Goal: Find specific page/section: Find specific page/section

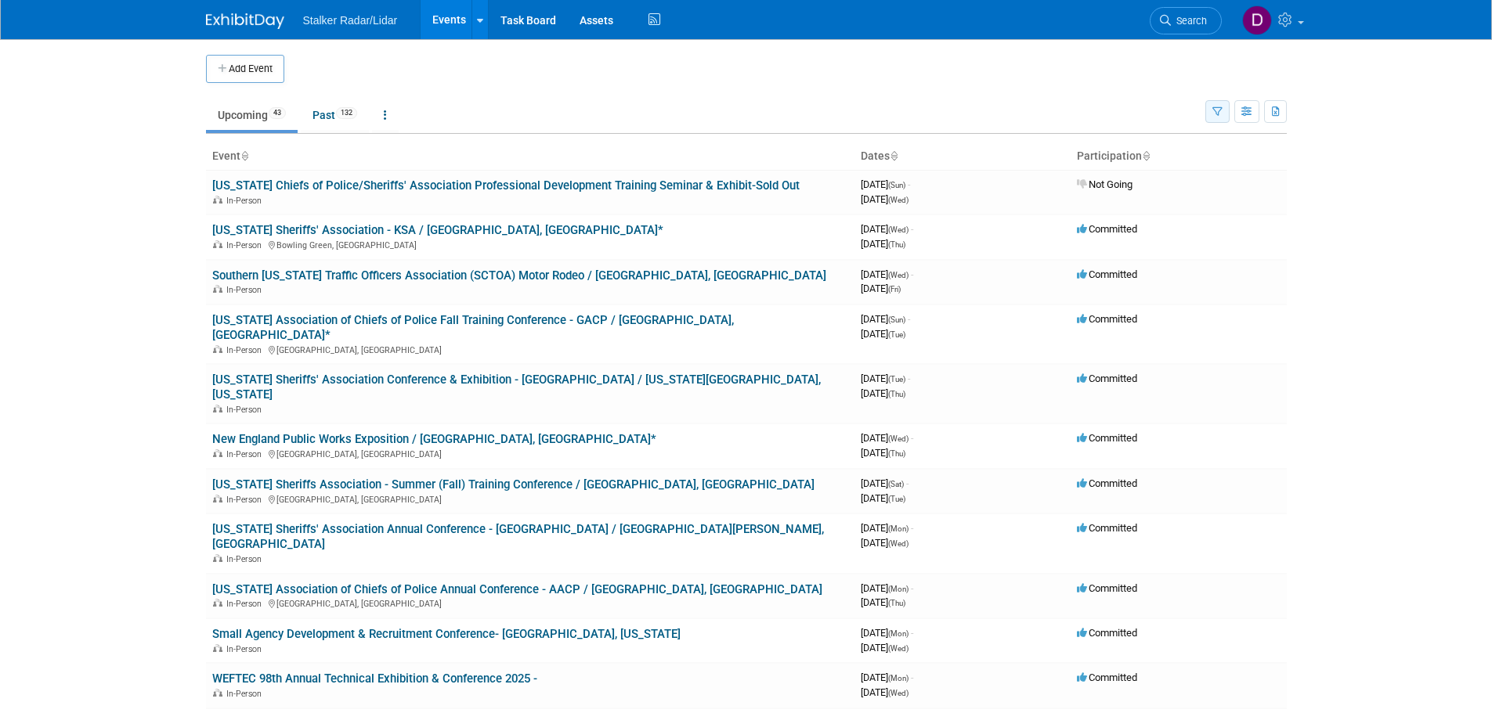
click at [1220, 107] on icon "button" at bounding box center [1217, 112] width 10 height 10
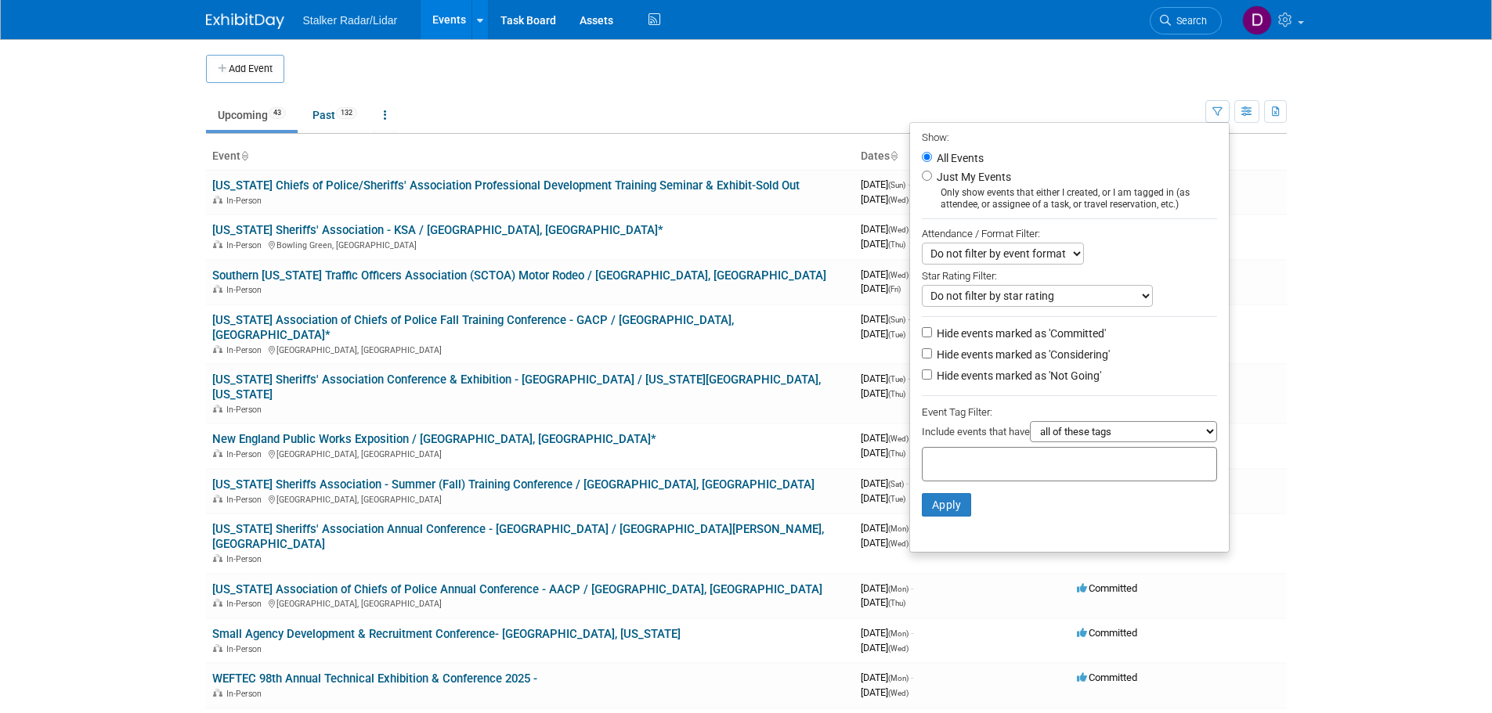
click at [958, 173] on label "Just My Events" at bounding box center [972, 177] width 78 height 16
click at [932, 173] on input "Just My Events" at bounding box center [927, 176] width 10 height 10
radio input "true"
click at [954, 506] on button "Apply" at bounding box center [947, 504] width 50 height 23
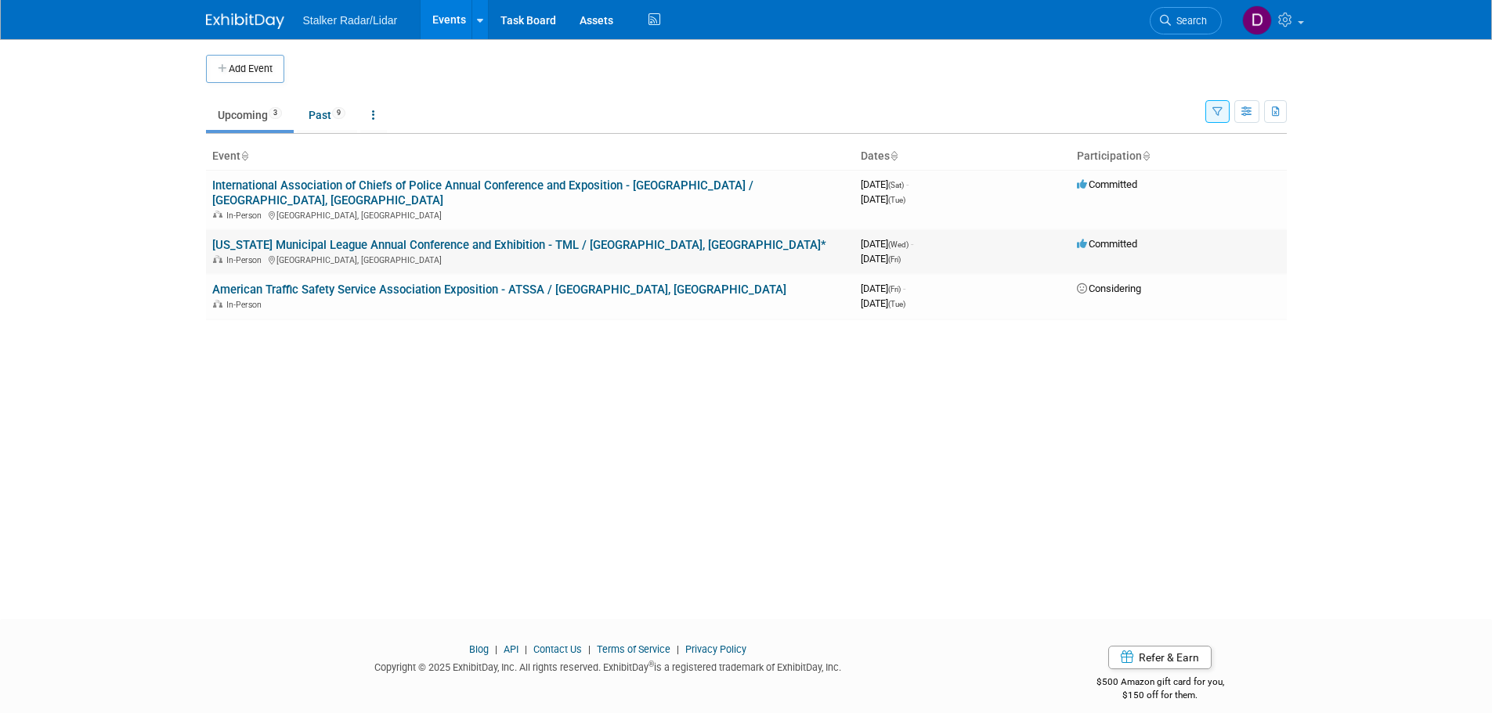
click at [410, 238] on link "[US_STATE] Municipal League Annual Conference and Exhibition - TML / [GEOGRAPHI…" at bounding box center [519, 245] width 614 height 14
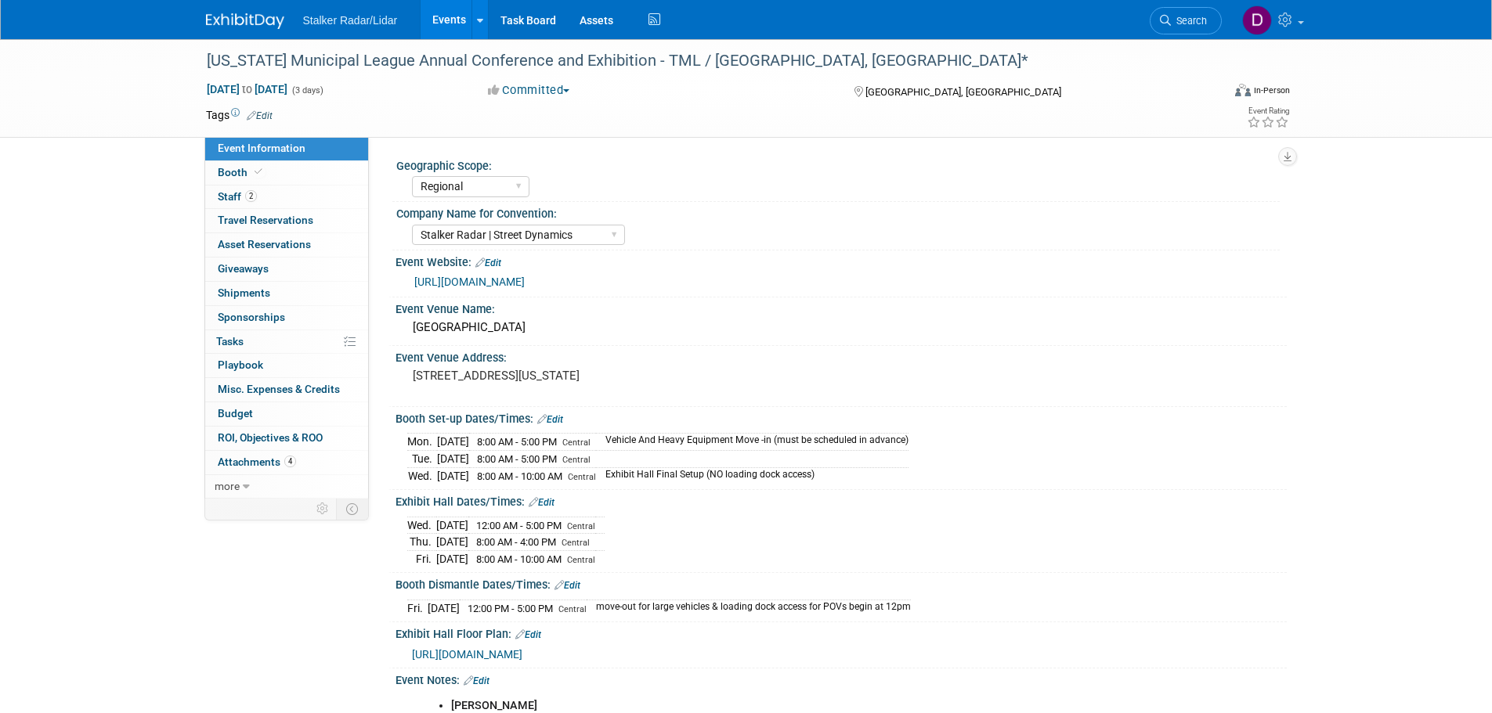
select select "Regional"
select select "Stalker Radar | Street Dynamics"
click at [472, 285] on link "[URL][DOMAIN_NAME]" at bounding box center [469, 282] width 110 height 13
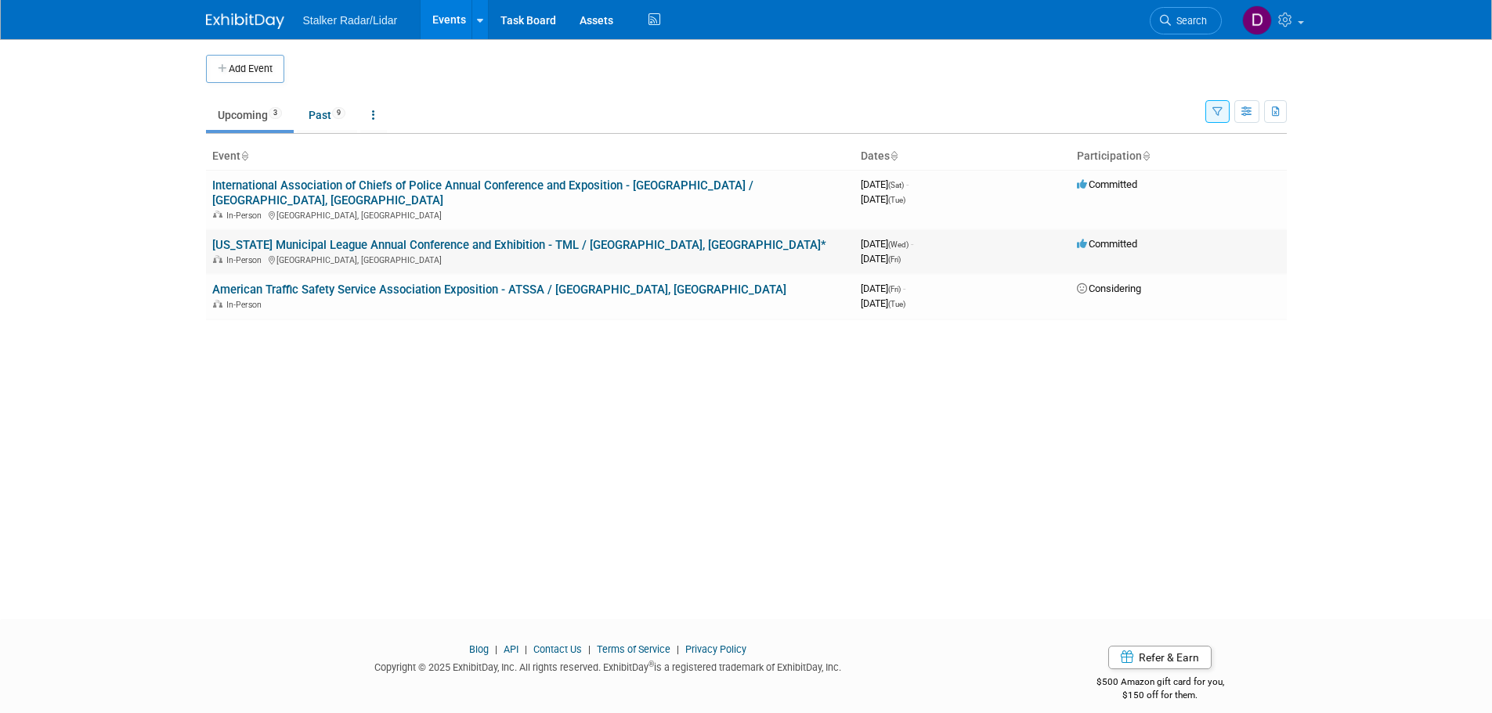
click at [475, 238] on link "[US_STATE] Municipal League Annual Conference and Exhibition - TML / [GEOGRAPHI…" at bounding box center [519, 245] width 614 height 14
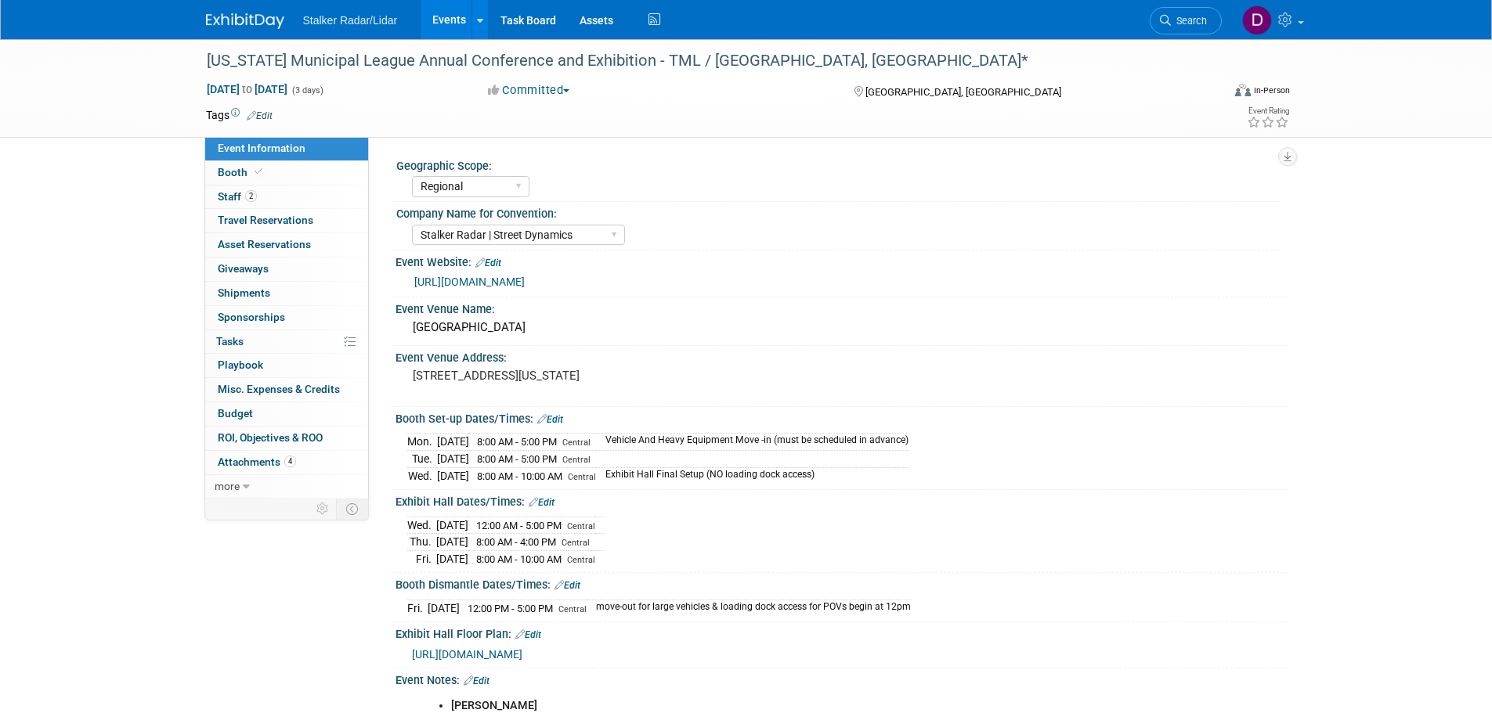
select select "Regional"
select select "Stalker Radar | Street Dynamics"
click at [228, 192] on span "Staff 2" at bounding box center [237, 196] width 39 height 13
